Goal: Task Accomplishment & Management: Manage account settings

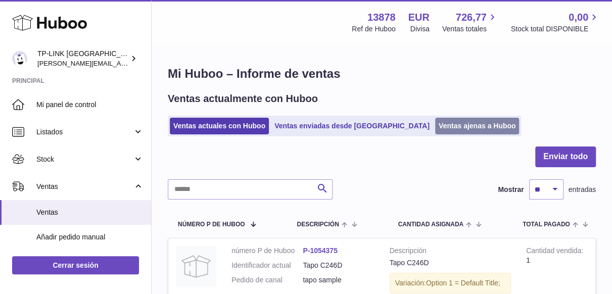
click at [435, 124] on link "Ventas ajenas a Huboo" at bounding box center [477, 126] width 84 height 17
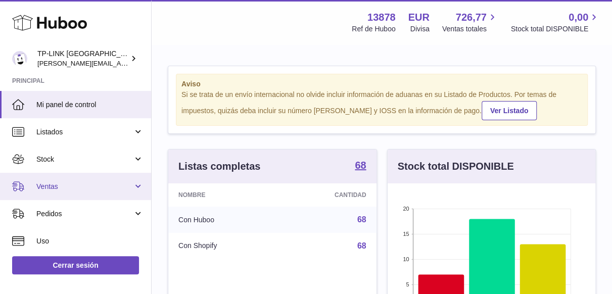
click at [130, 183] on span "Ventas" at bounding box center [84, 187] width 96 height 10
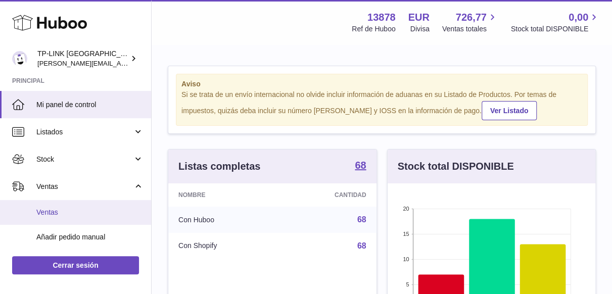
click at [63, 214] on span "Ventas" at bounding box center [89, 213] width 107 height 10
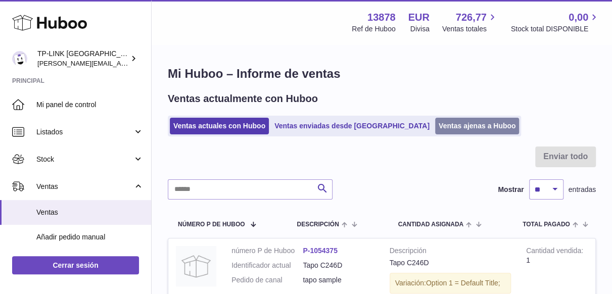
click at [437, 129] on link "Ventas ajenas a Huboo" at bounding box center [477, 126] width 84 height 17
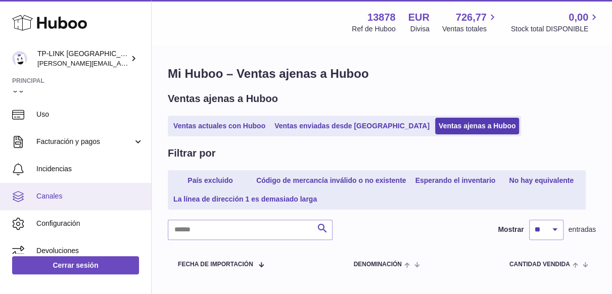
scroll to position [187, 0]
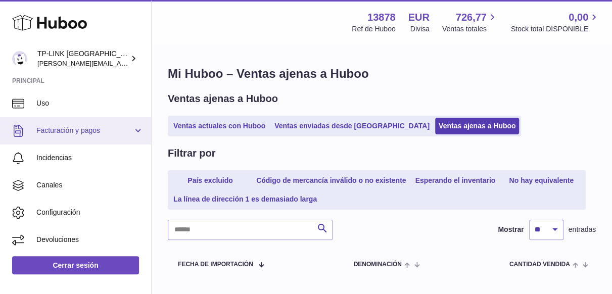
click at [134, 132] on link "Facturación y pagos" at bounding box center [75, 130] width 151 height 27
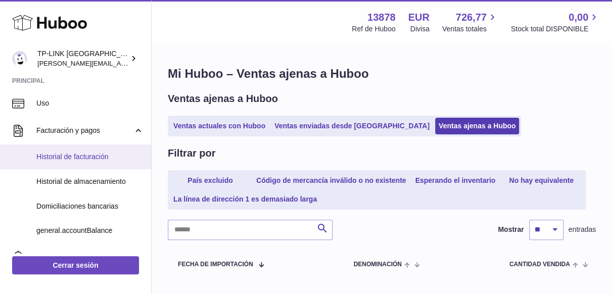
click at [89, 157] on span "Historial de facturación" at bounding box center [89, 157] width 107 height 10
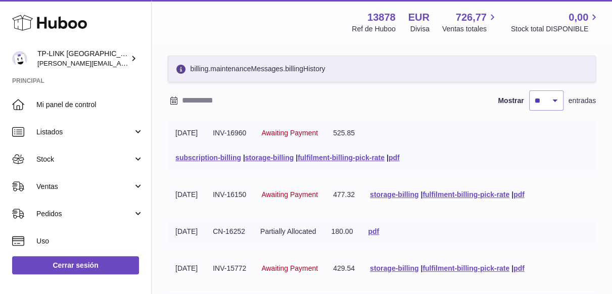
scroll to position [51, 0]
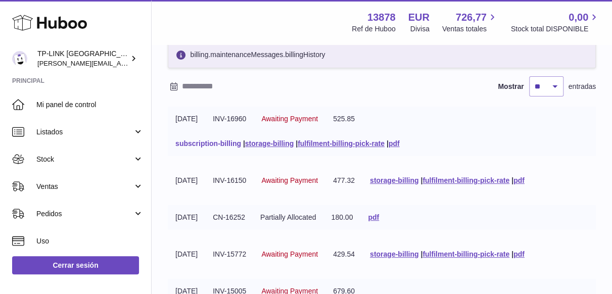
click at [222, 141] on link "subscription-billing" at bounding box center [208, 143] width 66 height 8
click at [261, 143] on link "storage-billing" at bounding box center [269, 143] width 49 height 8
click at [346, 142] on link "fulfilment-billing-pick-rate" at bounding box center [341, 143] width 87 height 8
click at [400, 142] on link "pdf" at bounding box center [394, 143] width 11 height 8
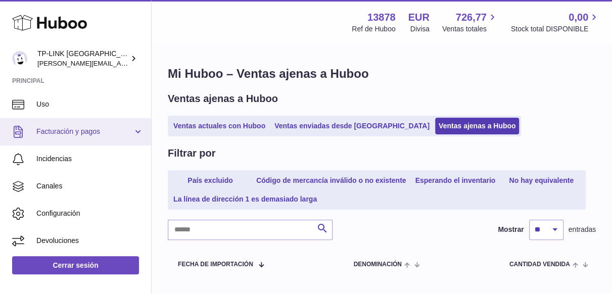
scroll to position [187, 0]
